Goal: Information Seeking & Learning: Find specific fact

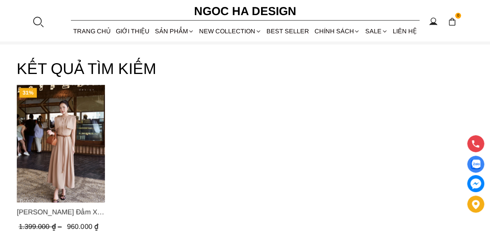
click at [42, 19] on div at bounding box center [38, 22] width 12 height 12
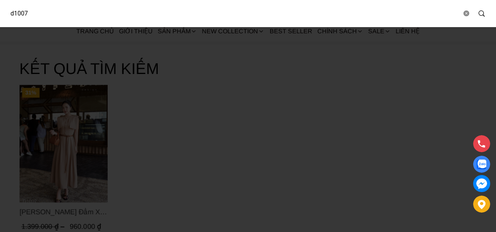
drag, startPoint x: 52, startPoint y: 17, endPoint x: 0, endPoint y: 23, distance: 52.3
click at [0, 23] on div "d1007" at bounding box center [248, 13] width 496 height 27
type input "d975"
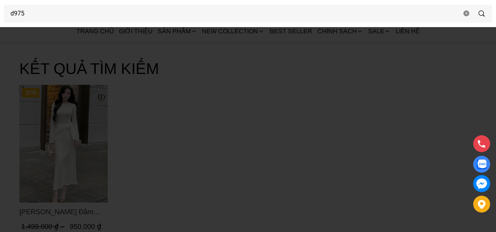
click at [179, 101] on div at bounding box center [248, 116] width 496 height 232
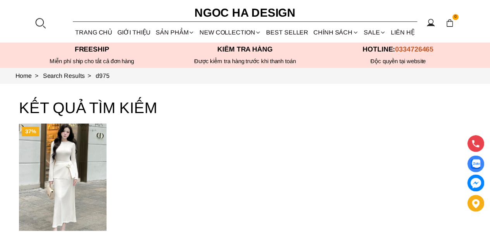
scroll to position [39, 0]
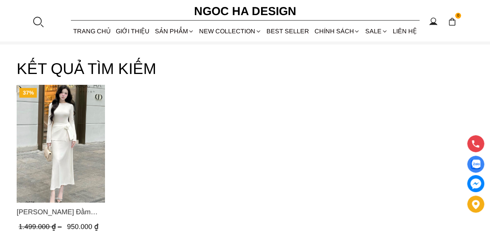
click at [43, 20] on div at bounding box center [38, 22] width 12 height 12
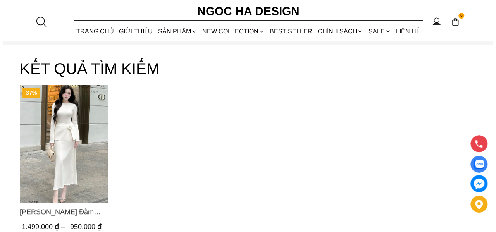
scroll to position [0, 0]
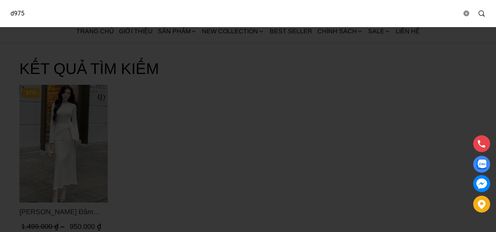
click at [53, 12] on input "d975" at bounding box center [232, 14] width 457 height 18
click at [0, 19] on div "d975" at bounding box center [248, 13] width 496 height 27
type input "D727"
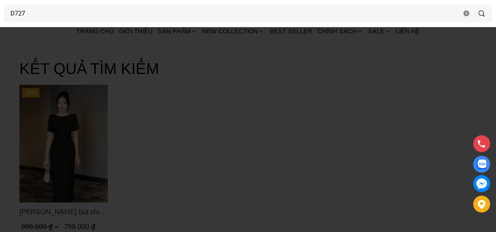
click at [167, 109] on div at bounding box center [248, 116] width 496 height 232
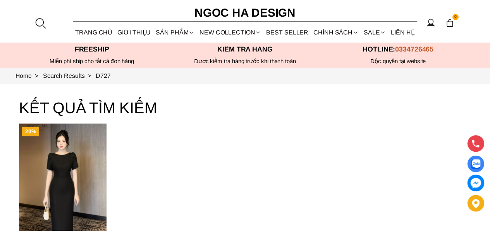
scroll to position [39, 0]
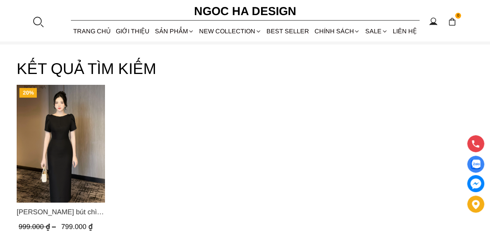
click at [44, 22] on section "D727 0 Trang chủ Giới thiệu Sản phẩm [GEOGRAPHIC_DATA] Áo thun Áo sơ mi Áo Pepl…" at bounding box center [245, 20] width 490 height 41
click at [40, 23] on div at bounding box center [38, 22] width 12 height 12
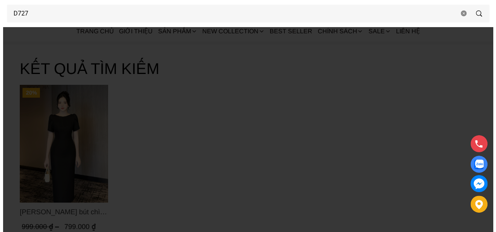
scroll to position [0, 0]
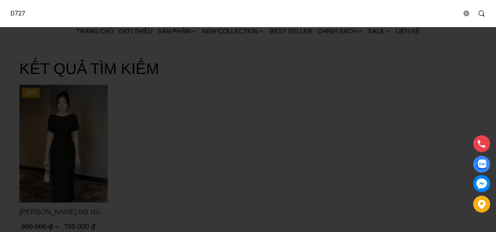
drag, startPoint x: 51, startPoint y: 11, endPoint x: 0, endPoint y: 14, distance: 51.2
click at [0, 14] on div "D727" at bounding box center [248, 13] width 496 height 27
type input "D961"
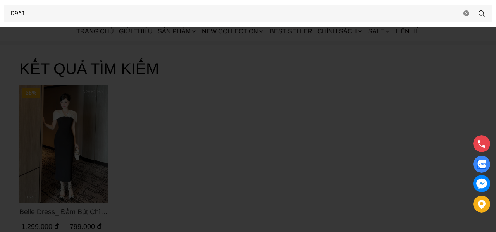
click at [193, 141] on div at bounding box center [248, 116] width 496 height 232
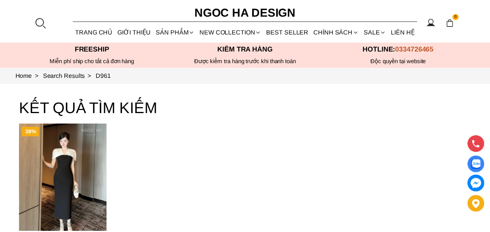
scroll to position [39, 0]
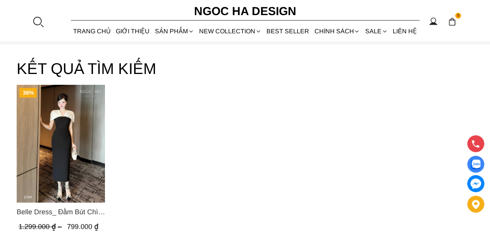
click at [36, 24] on div at bounding box center [38, 22] width 12 height 12
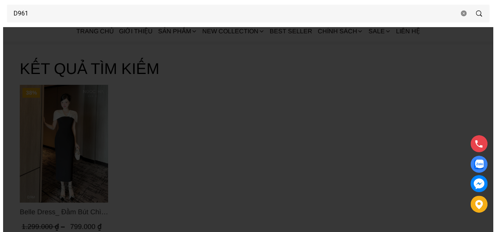
scroll to position [0, 0]
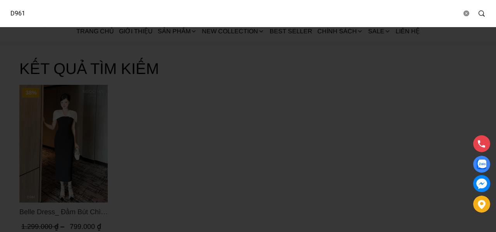
drag, startPoint x: 57, startPoint y: 14, endPoint x: 0, endPoint y: 20, distance: 57.2
click at [0, 19] on div "D961" at bounding box center [248, 13] width 496 height 27
paste input "40"
type input "D940"
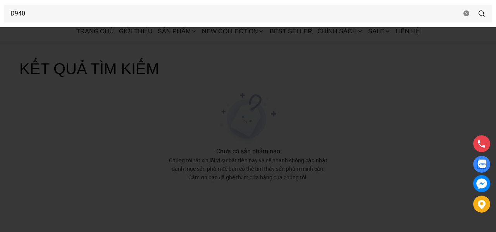
drag, startPoint x: 55, startPoint y: 120, endPoint x: 91, endPoint y: 75, distance: 58.1
click at [55, 120] on div at bounding box center [248, 116] width 496 height 232
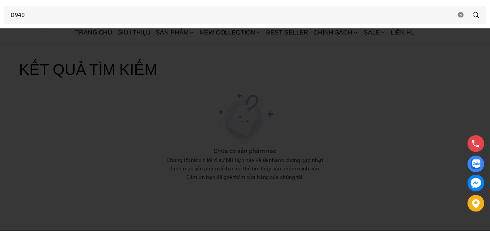
scroll to position [39, 0]
